Goal: Task Accomplishment & Management: Use online tool/utility

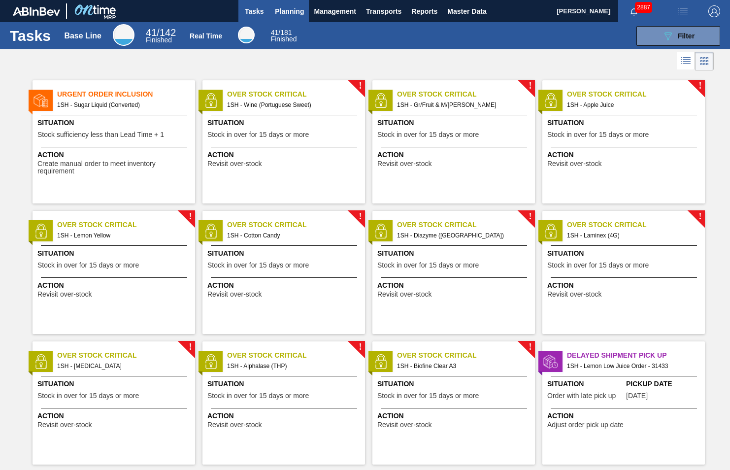
click at [284, 10] on span "Planning" at bounding box center [289, 11] width 29 height 12
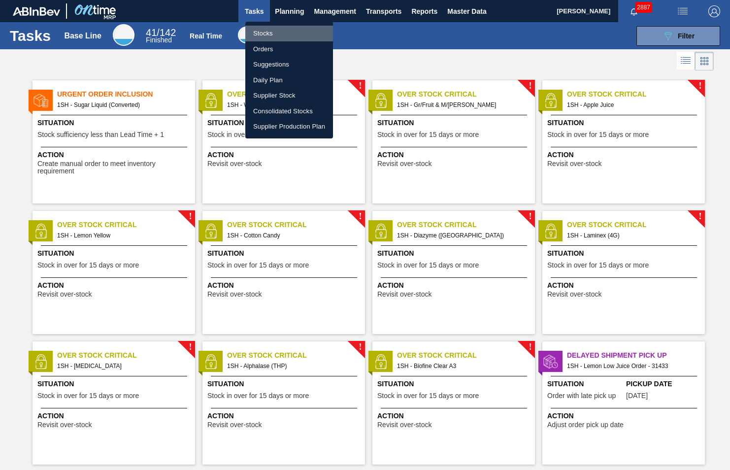
click at [263, 32] on li "Stocks" at bounding box center [289, 34] width 88 height 16
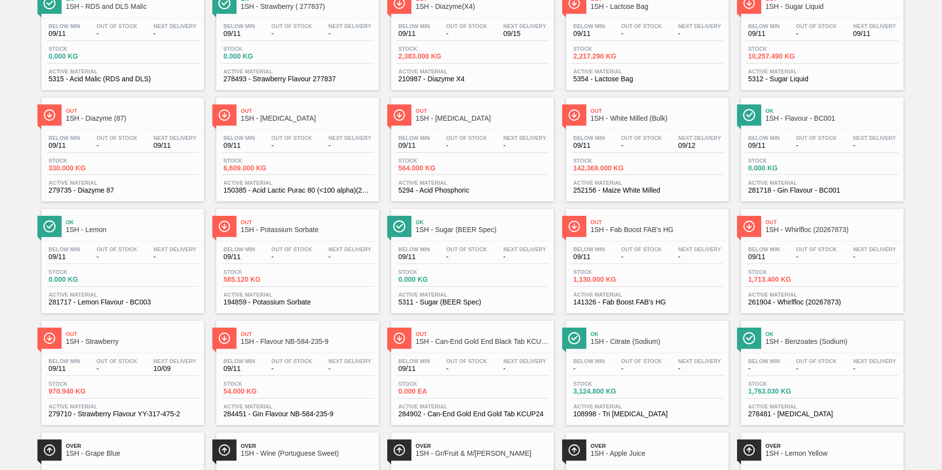
scroll to position [591, 0]
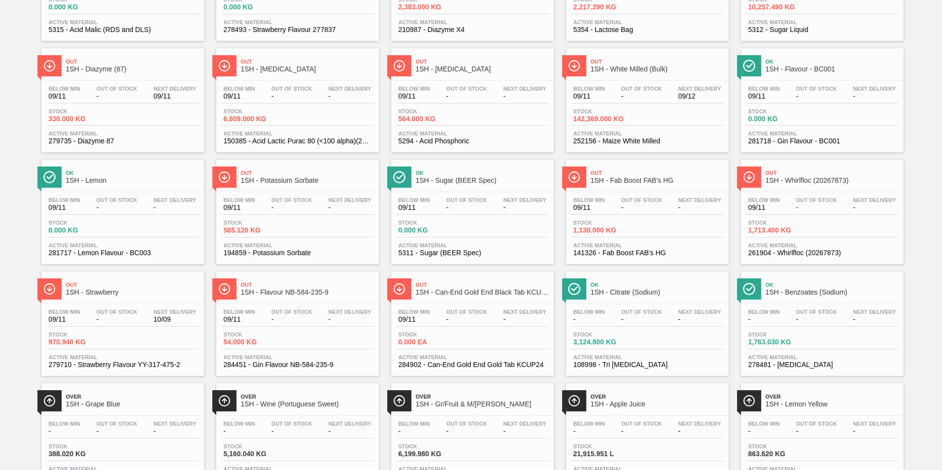
click at [636, 178] on span "1SH - Fab Boost FAB's HG" at bounding box center [656, 180] width 133 height 7
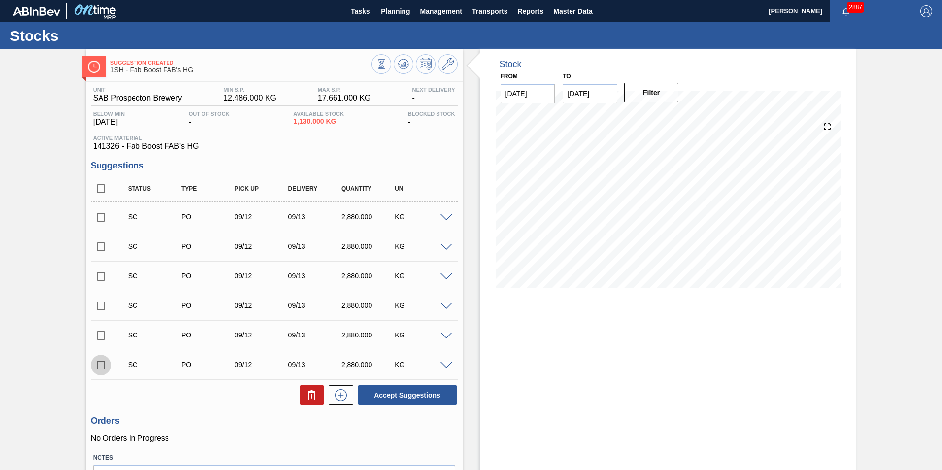
click at [99, 366] on input "checkbox" at bounding box center [101, 365] width 21 height 21
click at [386, 391] on button "Accept Suggestions" at bounding box center [407, 395] width 98 height 20
checkbox input "false"
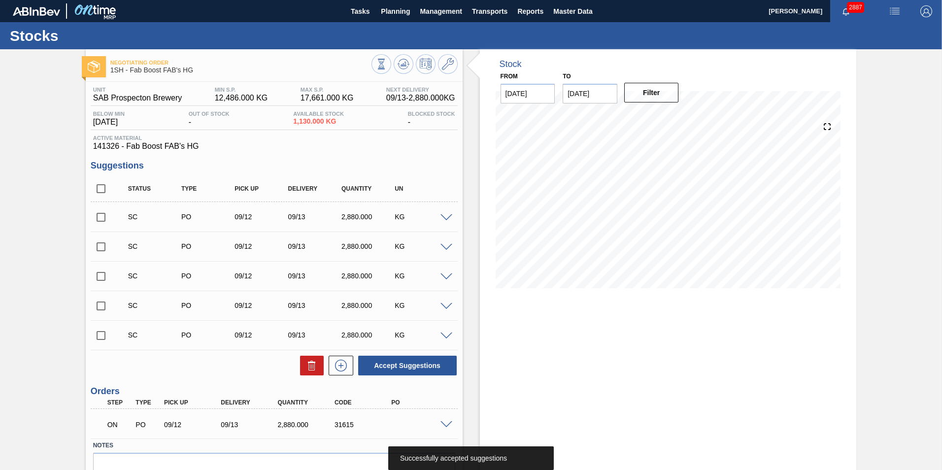
scroll to position [49, 0]
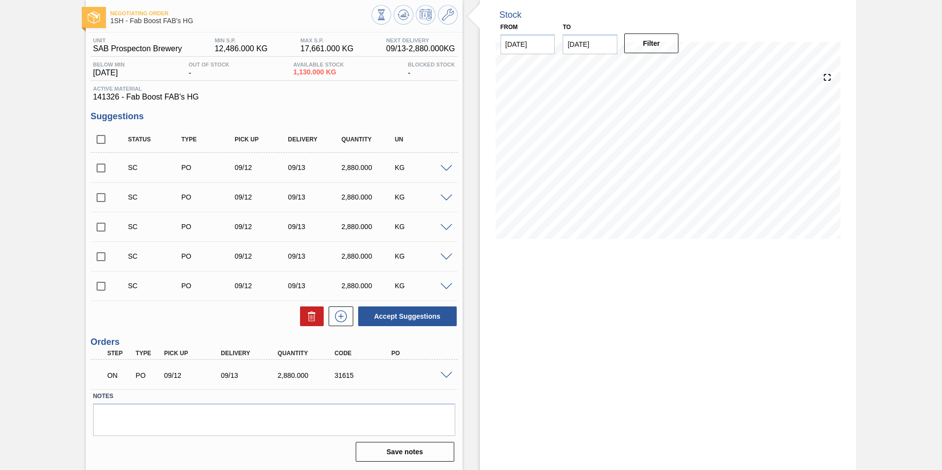
click at [444, 375] on span at bounding box center [446, 375] width 12 height 7
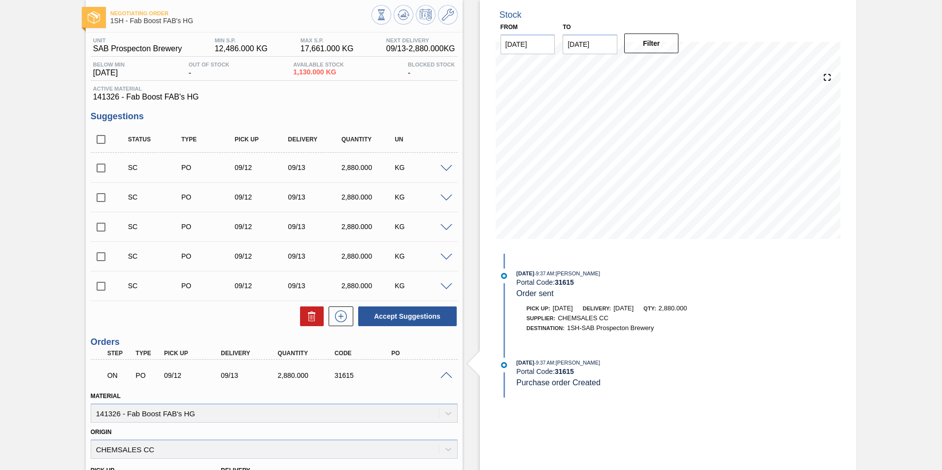
click at [445, 374] on span at bounding box center [446, 375] width 12 height 7
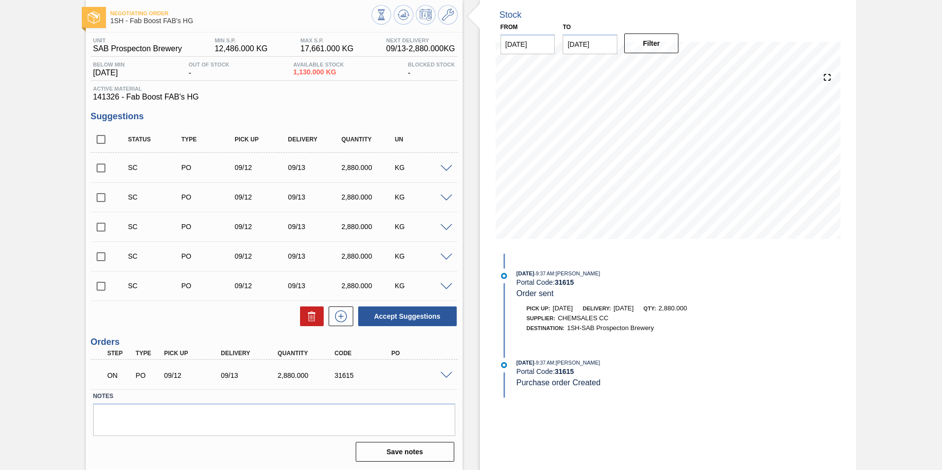
click at [443, 376] on span at bounding box center [446, 375] width 12 height 7
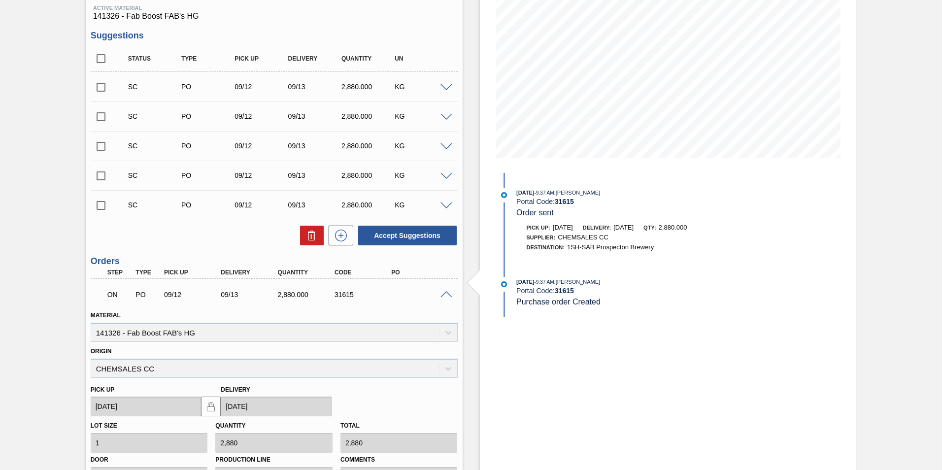
scroll to position [246, 0]
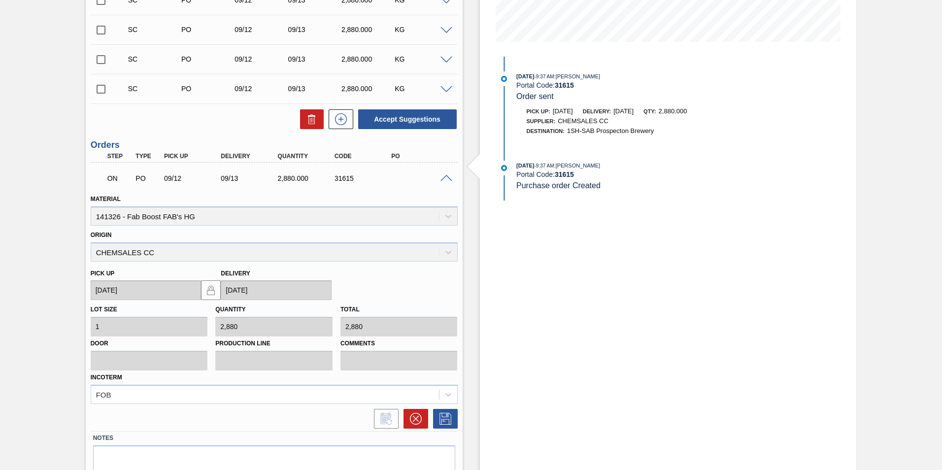
click at [447, 177] on span at bounding box center [446, 178] width 12 height 7
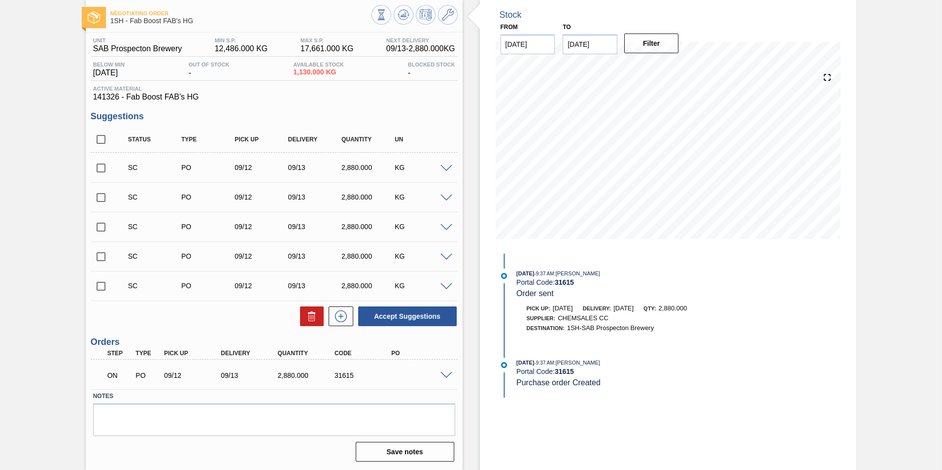
scroll to position [49, 0]
drag, startPoint x: 334, startPoint y: 375, endPoint x: 357, endPoint y: 371, distance: 23.5
click at [357, 371] on div "31615" at bounding box center [364, 375] width 64 height 8
copy div "31615"
